Goal: Obtain resource: Obtain resource

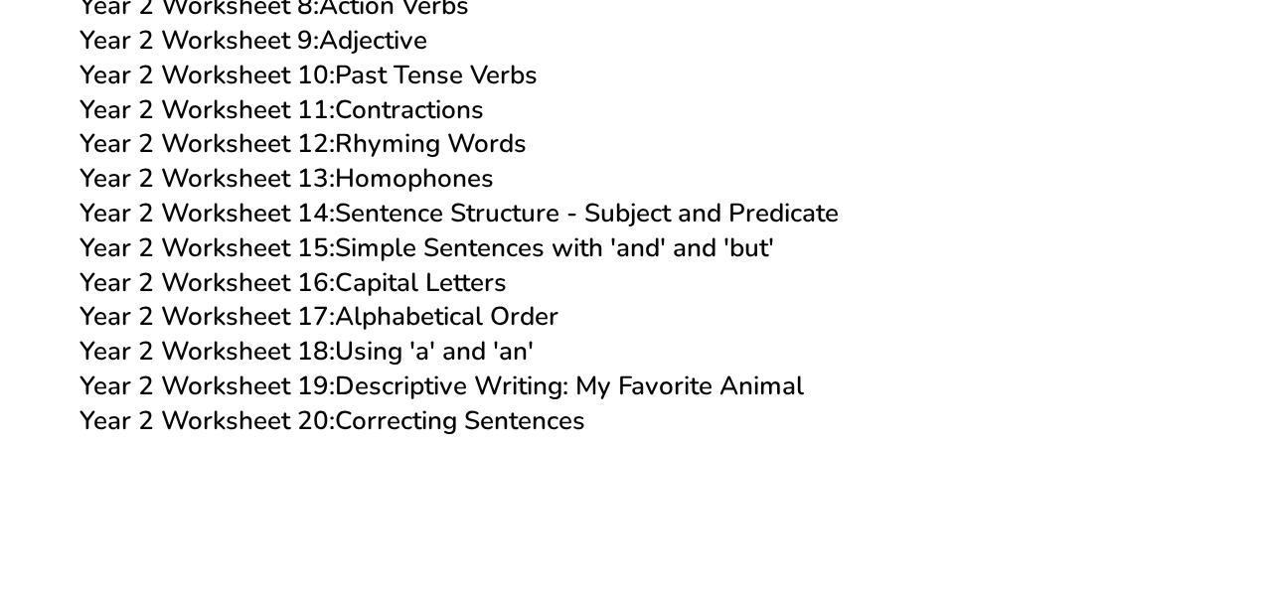
scroll to position [5774, 0]
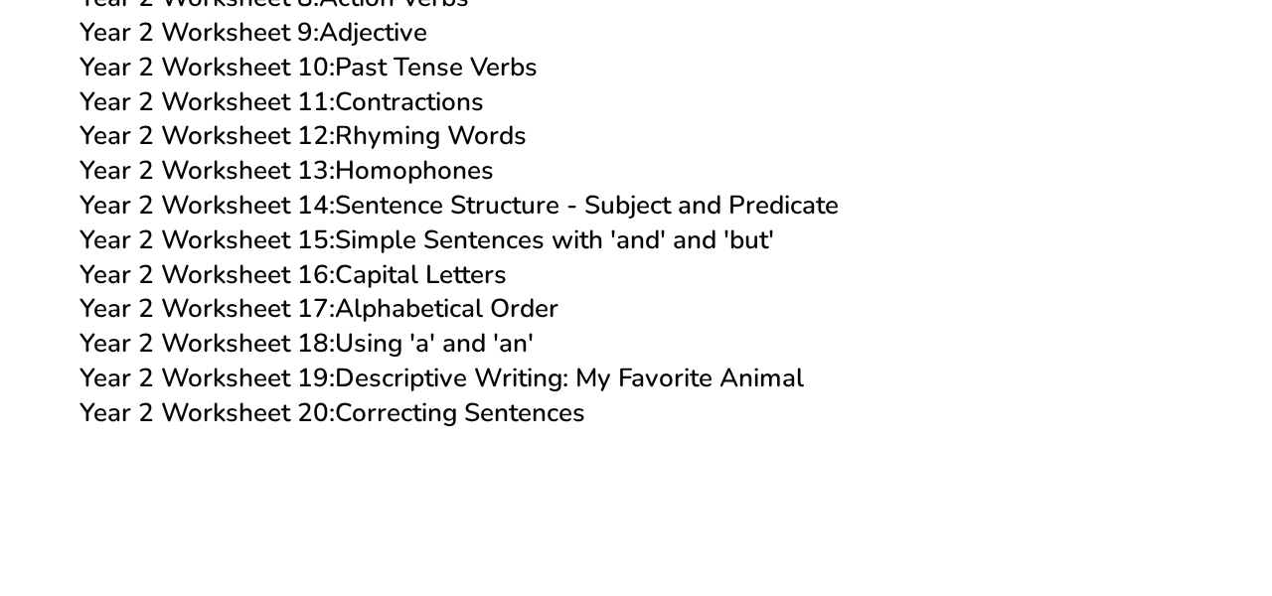
click at [376, 411] on link "Year 2 Worksheet 20: Correcting Sentences" at bounding box center [333, 413] width 506 height 35
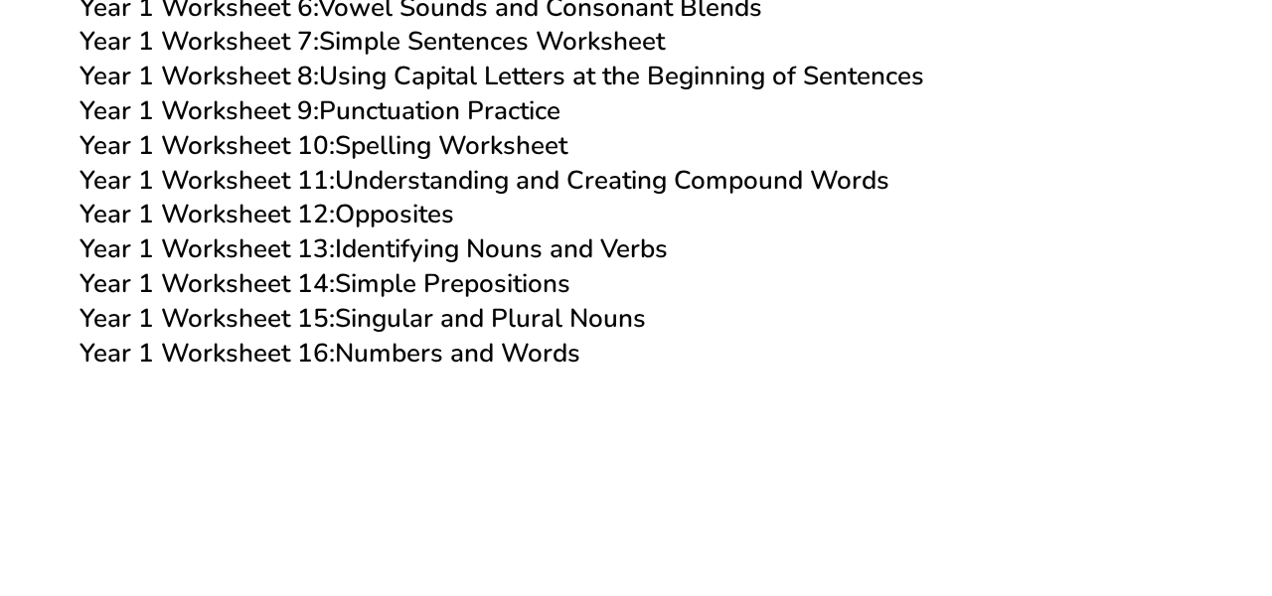
scroll to position [4018, 0]
click at [532, 106] on link "Year 1 Worksheet 9: Punctuation Practice" at bounding box center [320, 109] width 481 height 35
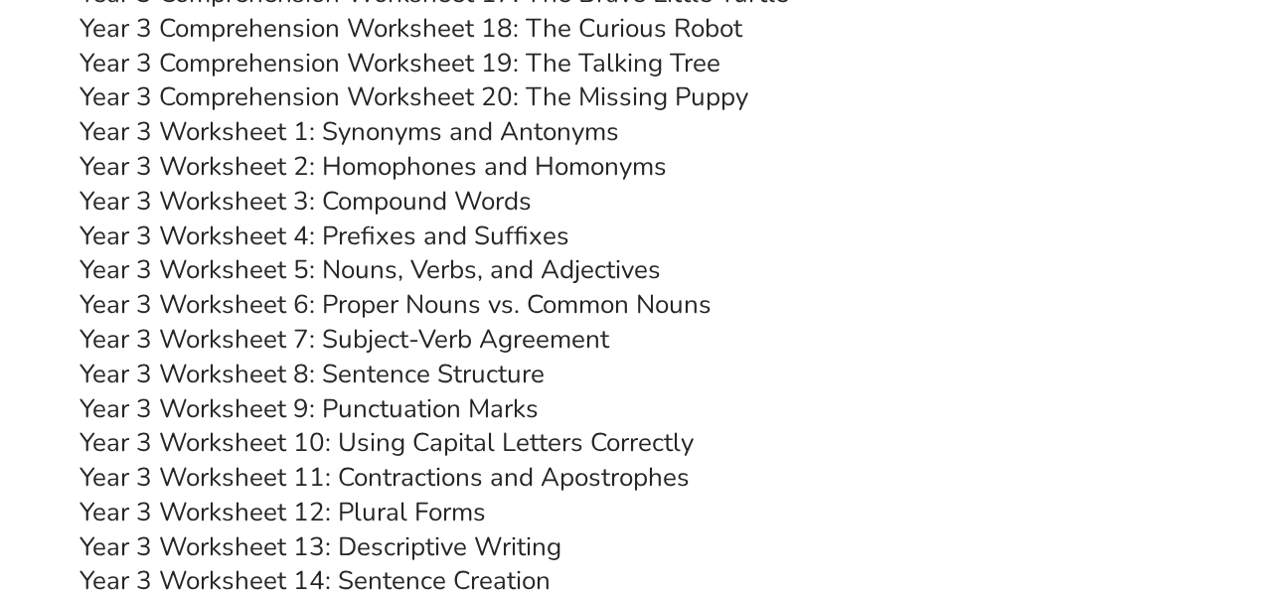
scroll to position [7231, 0]
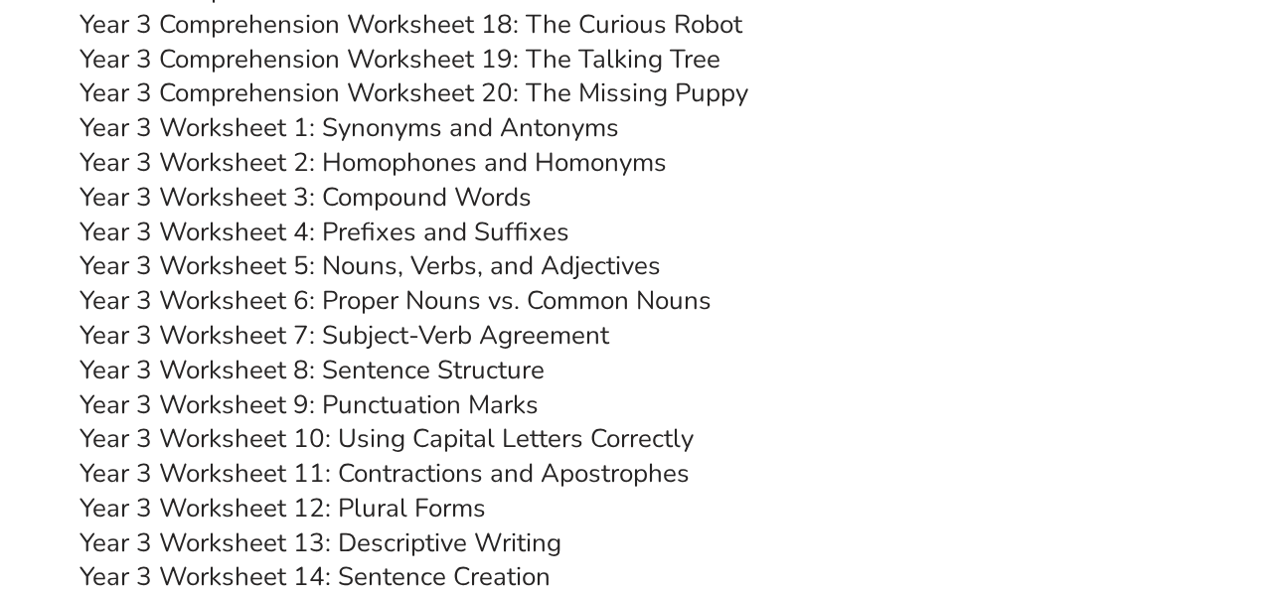
click at [421, 402] on link "Year 3 Worksheet 9: Punctuation Marks" at bounding box center [309, 405] width 459 height 35
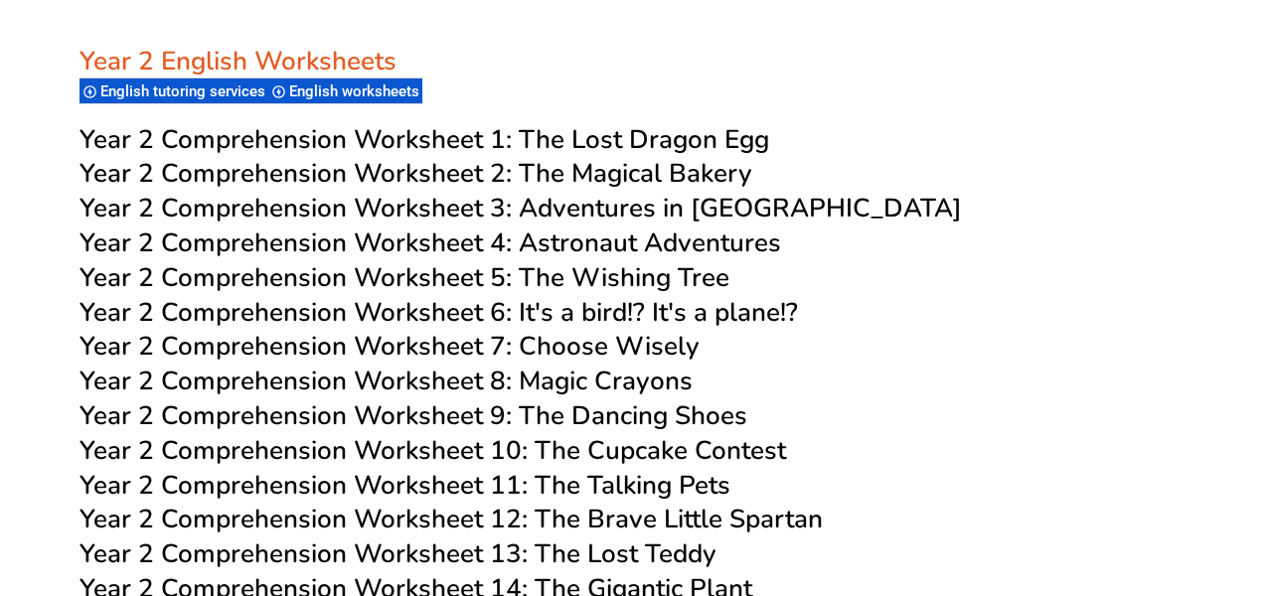
scroll to position [4639, 0]
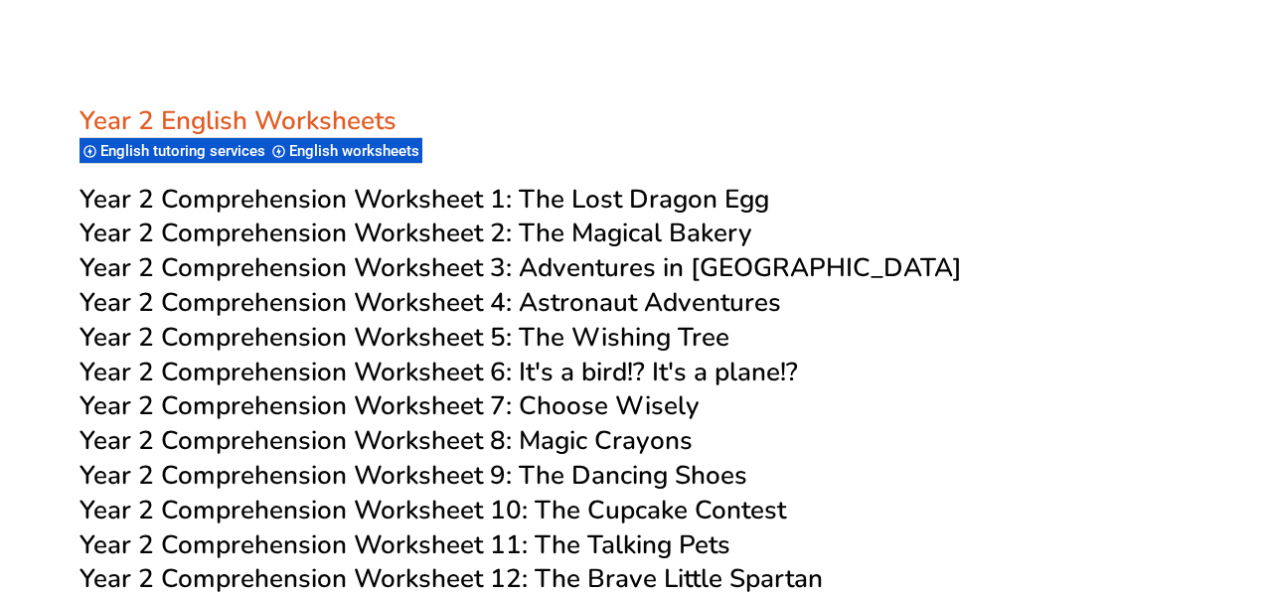
click at [505, 191] on span "Year 2 Comprehension Worksheet 1:" at bounding box center [296, 199] width 432 height 35
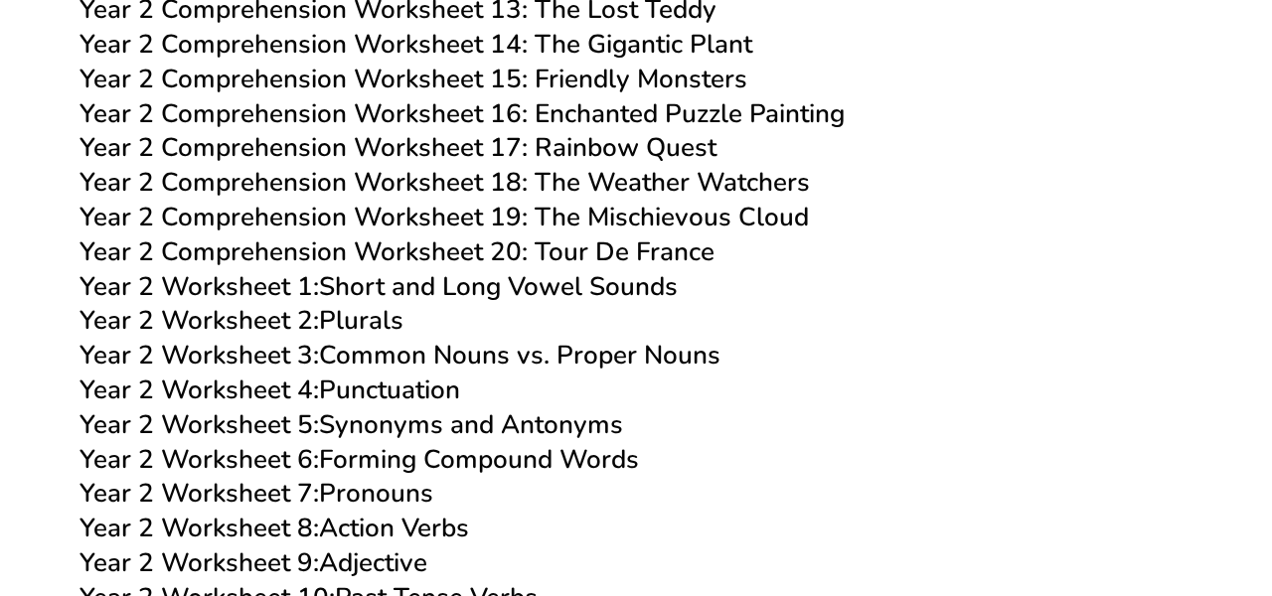
scroll to position [5267, 0]
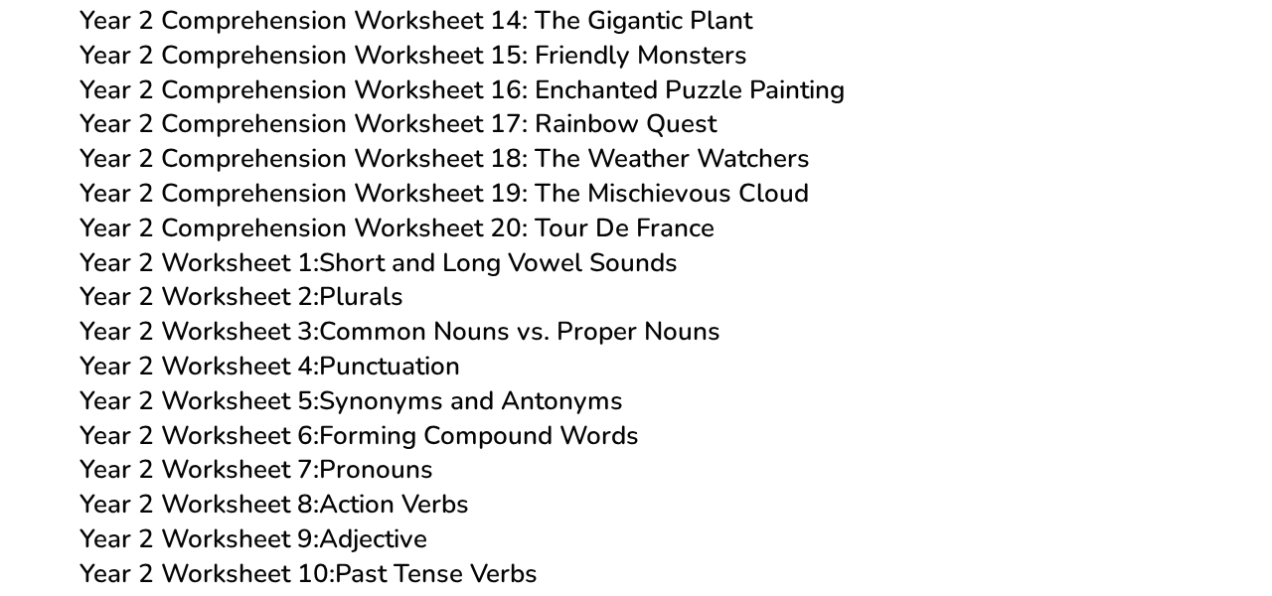
click at [372, 371] on link "Year 2 Worksheet 4: Punctuation" at bounding box center [270, 366] width 381 height 35
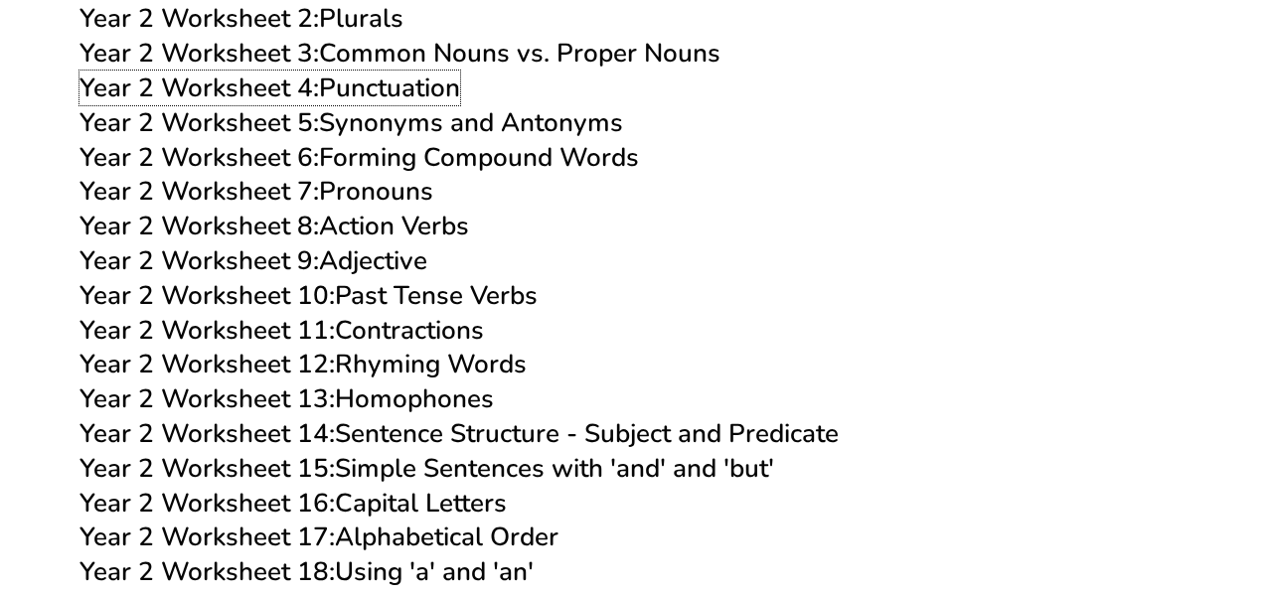
scroll to position [5546, 0]
click at [435, 426] on link "Year 2 Worksheet 14: Sentence Structure - Subject and Predicate" at bounding box center [459, 432] width 759 height 35
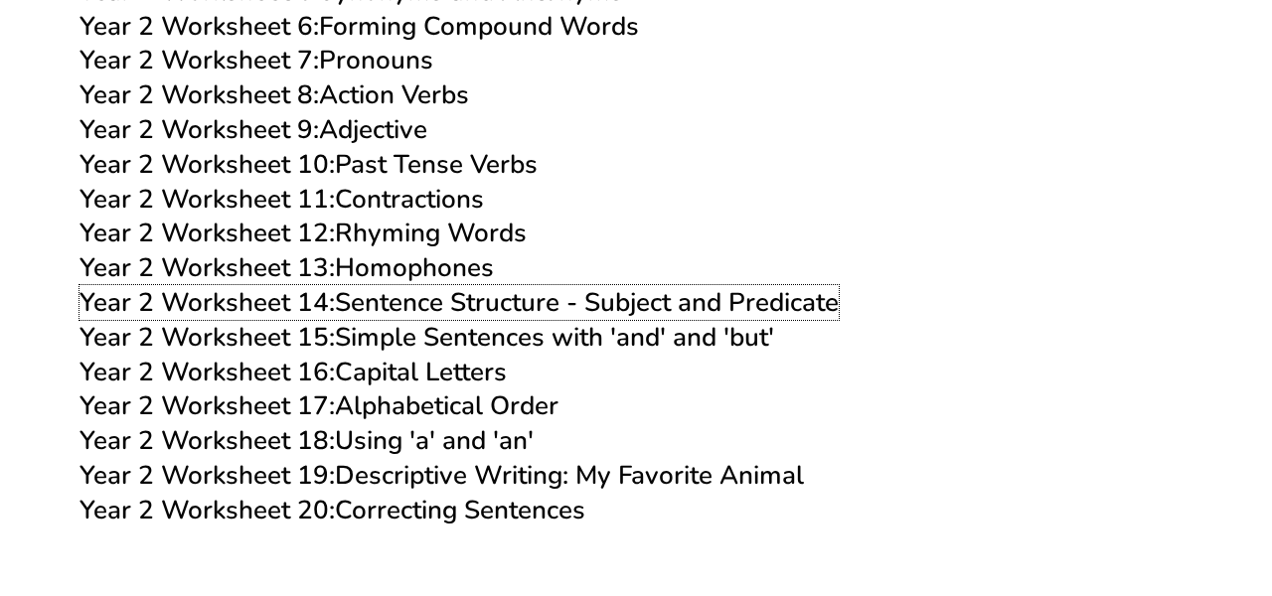
scroll to position [5680, 0]
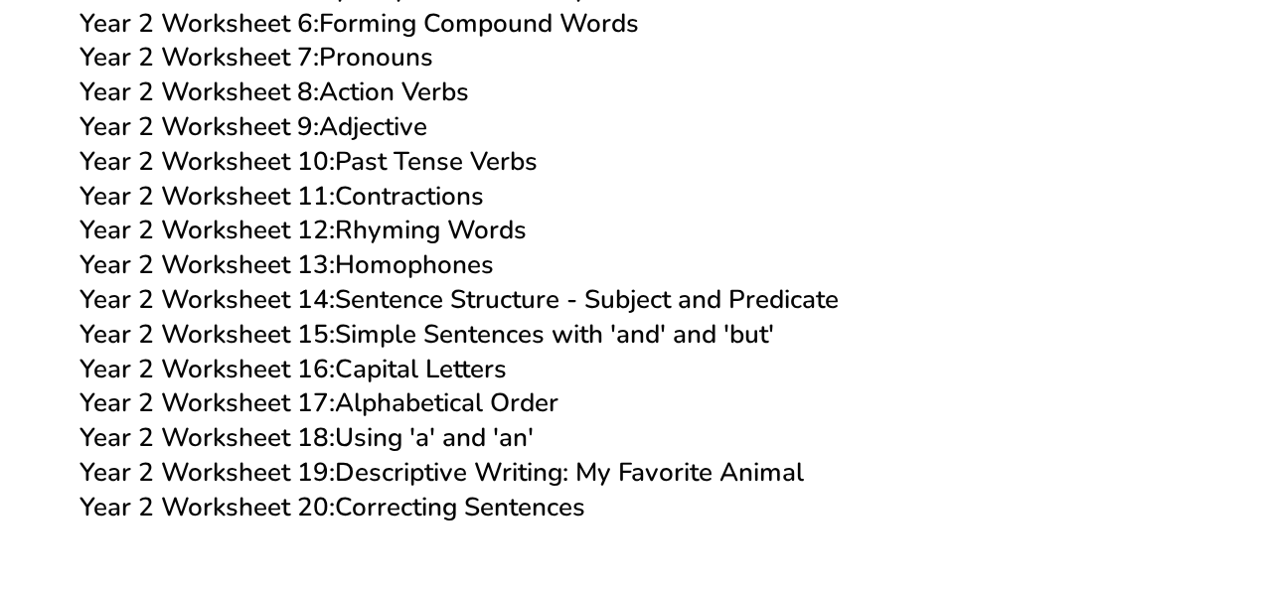
click at [428, 376] on link "Year 2 Worksheet 16: Capital Letters" at bounding box center [293, 369] width 427 height 35
click at [540, 514] on link "Year 2 Worksheet 20: Correcting Sentences" at bounding box center [333, 507] width 506 height 35
